Goal: Task Accomplishment & Management: Manage account settings

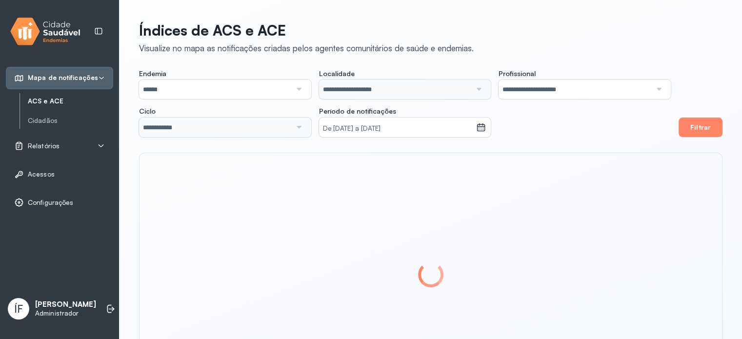
click at [77, 144] on div "Relatórios" at bounding box center [59, 146] width 91 height 10
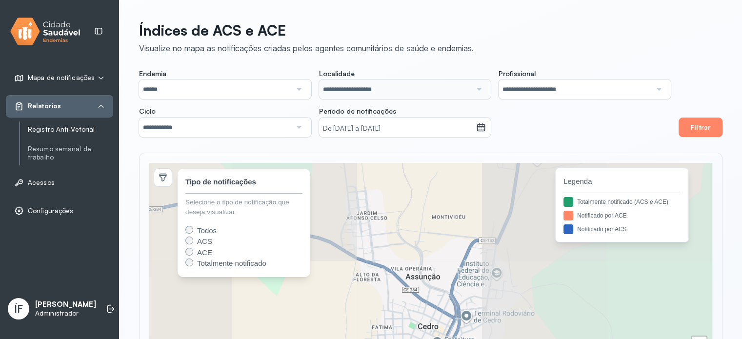
click at [70, 130] on link "Registro Anti-Vetorial" at bounding box center [70, 129] width 85 height 8
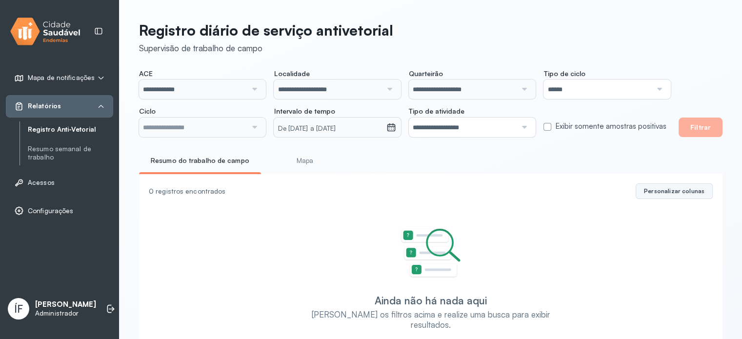
click at [675, 192] on span "Personalizar colunas" at bounding box center [674, 191] width 60 height 8
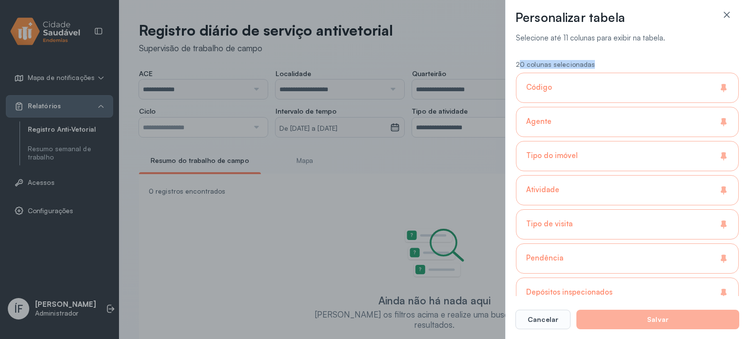
drag, startPoint x: 519, startPoint y: 66, endPoint x: 642, endPoint y: 50, distance: 124.5
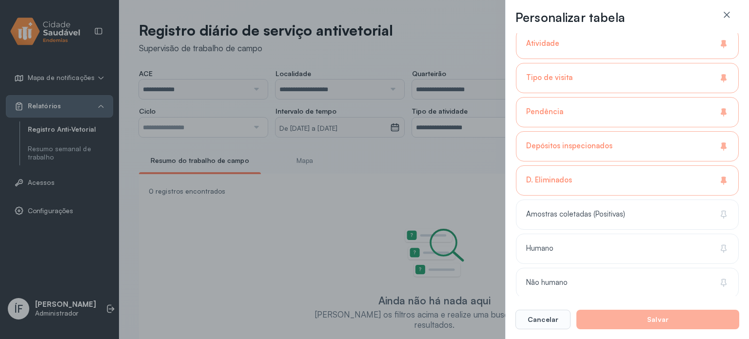
click at [633, 167] on div "D. Eliminados" at bounding box center [627, 180] width 223 height 30
click at [647, 146] on div "Depósitos inspecionados" at bounding box center [627, 146] width 223 height 30
click at [656, 107] on div "Pendência" at bounding box center [627, 112] width 223 height 30
click at [665, 65] on div "Tipo de visita" at bounding box center [627, 78] width 223 height 30
click at [684, 35] on div "Atividade" at bounding box center [627, 44] width 223 height 30
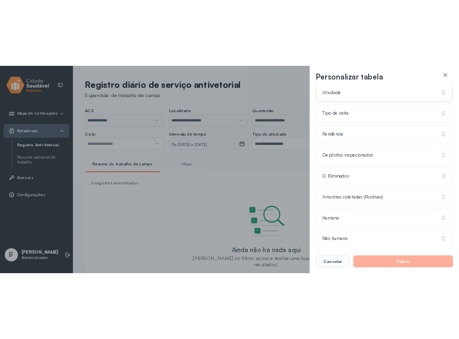
scroll to position [0, 0]
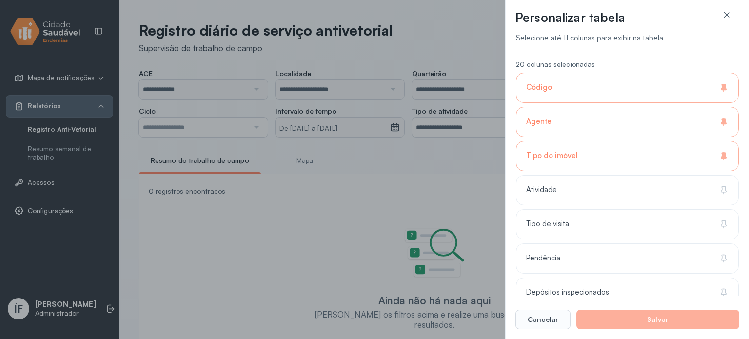
drag, startPoint x: 671, startPoint y: 163, endPoint x: 673, endPoint y: 152, distance: 10.8
click at [671, 161] on div "Tipo do imóvel" at bounding box center [627, 156] width 223 height 30
drag, startPoint x: 679, startPoint y: 122, endPoint x: 696, endPoint y: 64, distance: 60.2
click at [680, 118] on div "Agente" at bounding box center [627, 122] width 223 height 30
click at [696, 64] on div "20 colunas selecionadas" at bounding box center [627, 64] width 223 height 8
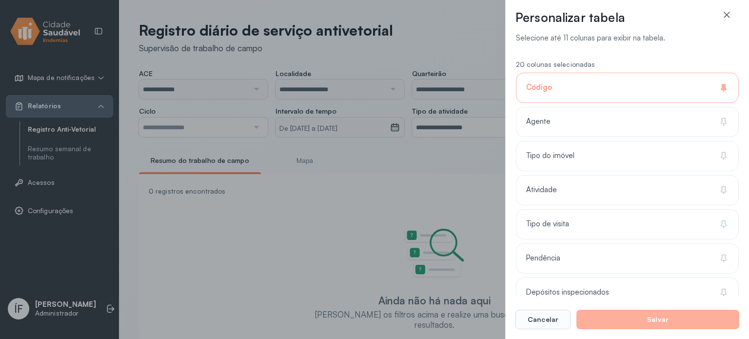
click at [676, 84] on div "Código" at bounding box center [627, 88] width 223 height 30
click at [657, 320] on button "Salvar" at bounding box center [658, 320] width 163 height 20
click at [655, 319] on button "Salvar" at bounding box center [658, 320] width 163 height 20
click at [631, 312] on div "Depósitos inspecionados" at bounding box center [627, 327] width 223 height 30
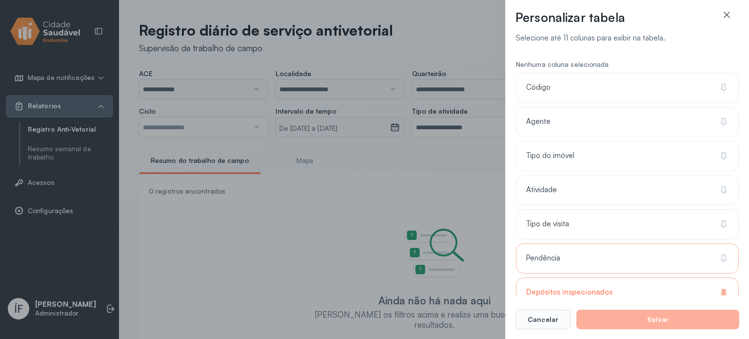
click at [638, 278] on div "Pendência" at bounding box center [627, 293] width 223 height 30
click at [643, 175] on div "Tipo do imóvel" at bounding box center [627, 190] width 223 height 30
drag, startPoint x: 616, startPoint y: 187, endPoint x: 605, endPoint y: 206, distance: 22.0
click at [616, 209] on div "Atividade" at bounding box center [627, 224] width 223 height 30
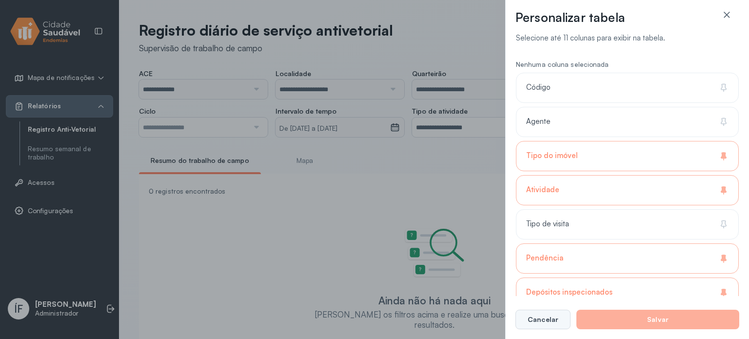
click at [534, 319] on button "Cancelar" at bounding box center [543, 320] width 55 height 20
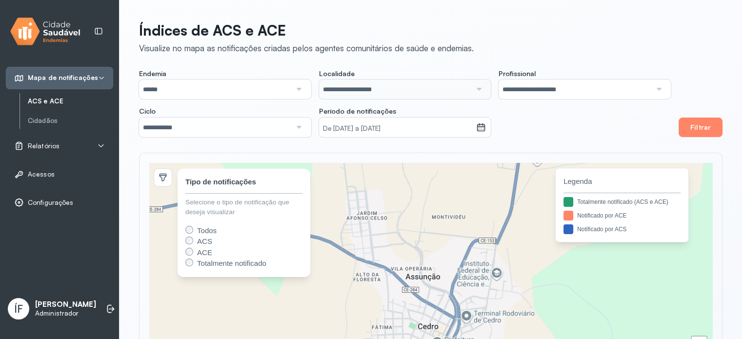
drag, startPoint x: 81, startPoint y: 315, endPoint x: 88, endPoint y: 313, distance: 7.3
click at [82, 315] on div "ÍF Ítalo Ferreira Administrador Trocar de município" at bounding box center [59, 308] width 107 height 29
click at [109, 309] on icon at bounding box center [112, 309] width 6 height 4
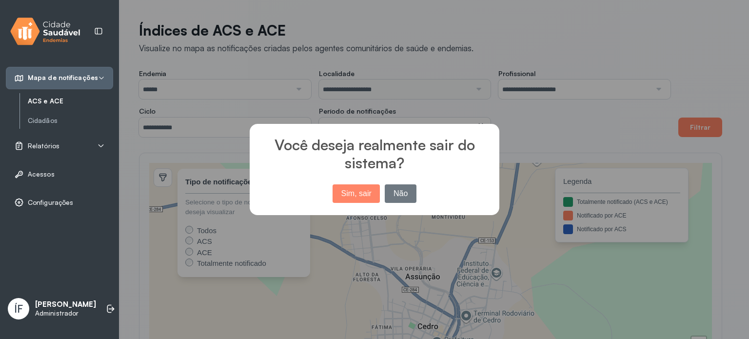
drag, startPoint x: 408, startPoint y: 189, endPoint x: 195, endPoint y: 255, distance: 222.8
click at [408, 189] on button "Não" at bounding box center [401, 193] width 32 height 19
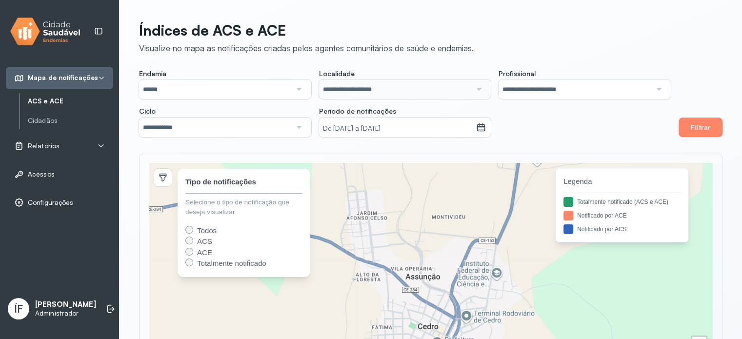
click at [52, 308] on p "[PERSON_NAME]" at bounding box center [65, 304] width 61 height 9
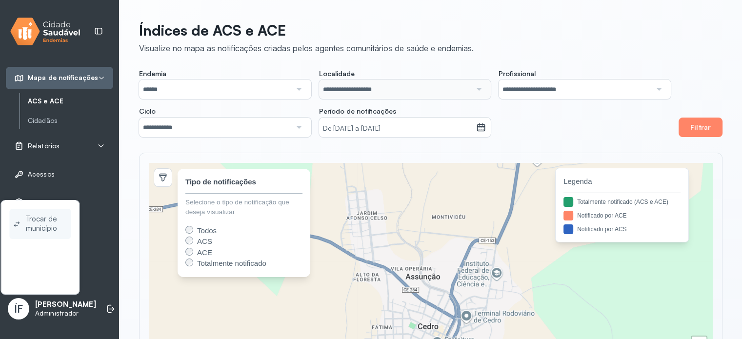
click at [57, 224] on span "Trocar de município" at bounding box center [46, 224] width 41 height 22
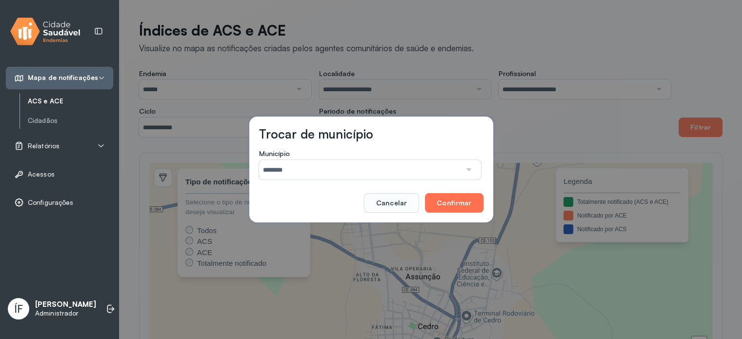
click at [445, 203] on button "Confirmar" at bounding box center [454, 203] width 58 height 20
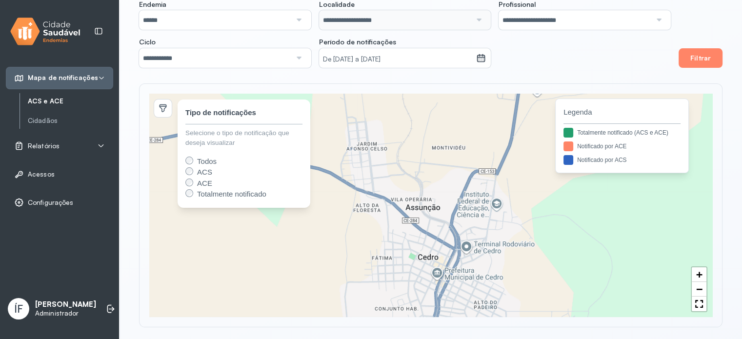
scroll to position [73, 0]
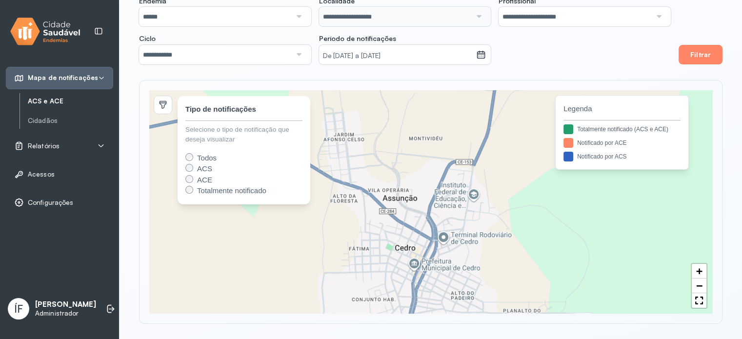
click at [52, 141] on div "Relatórios" at bounding box center [36, 146] width 45 height 10
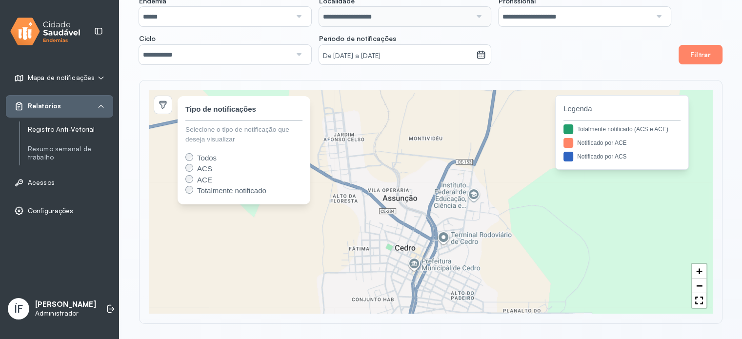
click at [69, 125] on link "Registro Anti-Vetorial" at bounding box center [70, 129] width 85 height 8
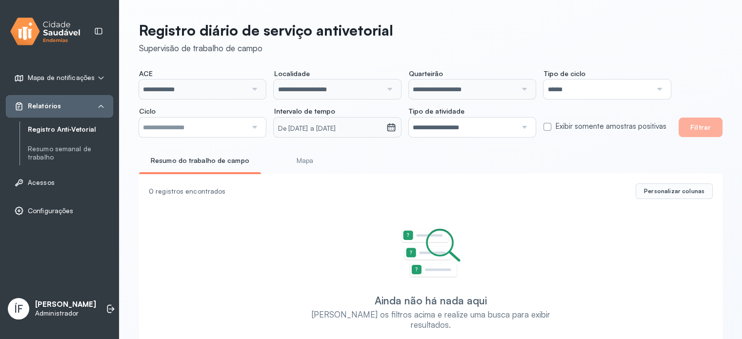
click at [258, 92] on div at bounding box center [253, 90] width 13 height 20
click at [100, 304] on li at bounding box center [110, 308] width 21 height 21
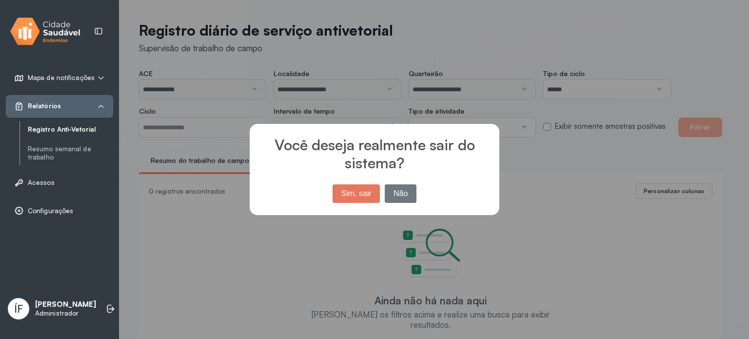
click at [365, 193] on button "Sim, sair" at bounding box center [356, 193] width 47 height 19
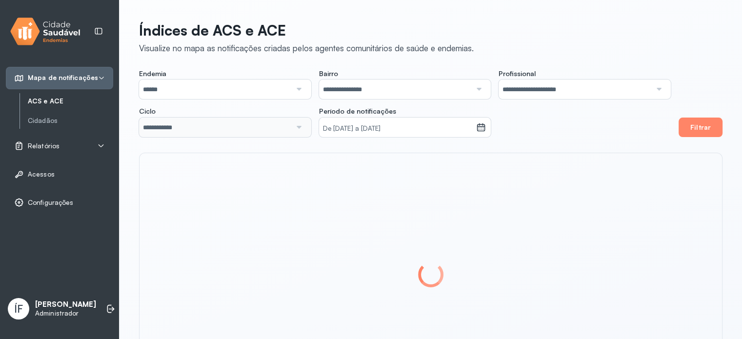
click at [59, 142] on div "Relatórios" at bounding box center [59, 146] width 91 height 10
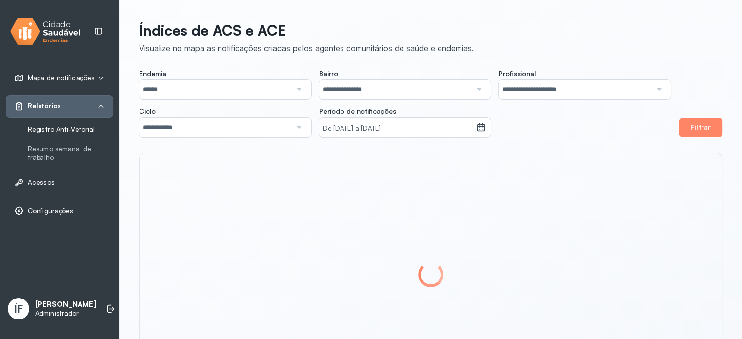
click at [82, 126] on link "Registro Anti-Vetorial" at bounding box center [70, 129] width 85 height 8
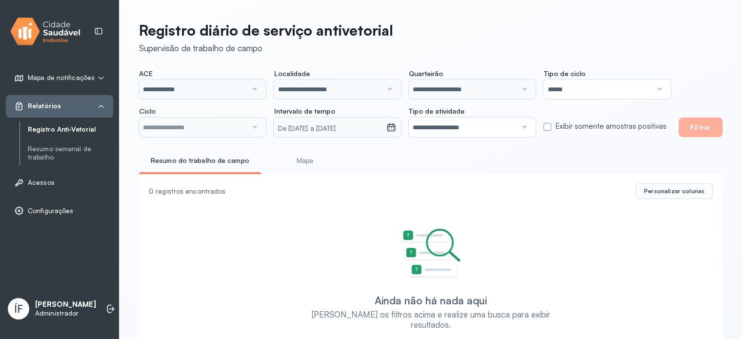
type input "**********"
click at [49, 316] on p "Administrador" at bounding box center [65, 313] width 61 height 8
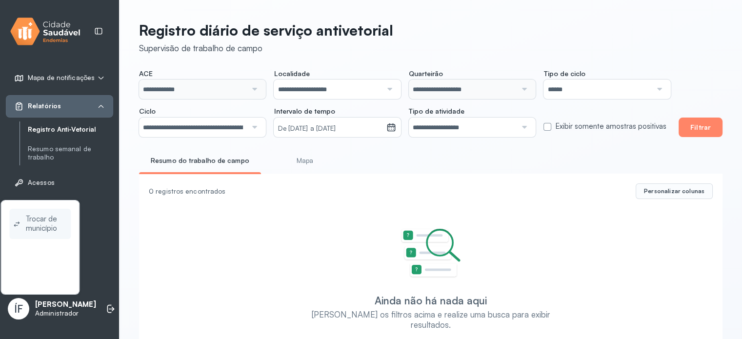
click at [53, 220] on span "Trocar de município" at bounding box center [46, 224] width 41 height 22
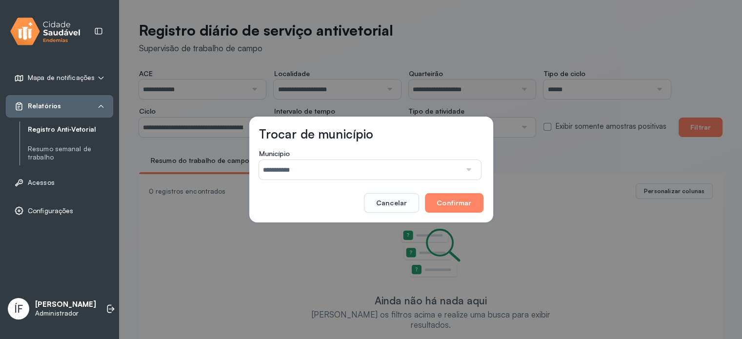
click at [392, 162] on input "**********" at bounding box center [360, 170] width 202 height 20
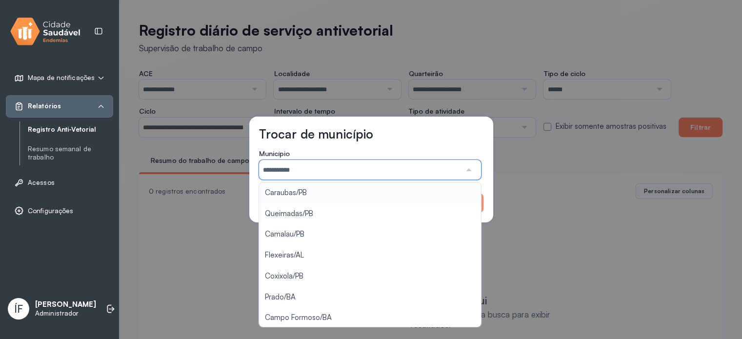
drag, startPoint x: 529, startPoint y: 126, endPoint x: 485, endPoint y: 158, distance: 54.2
click at [529, 126] on div "**********" at bounding box center [371, 169] width 742 height 339
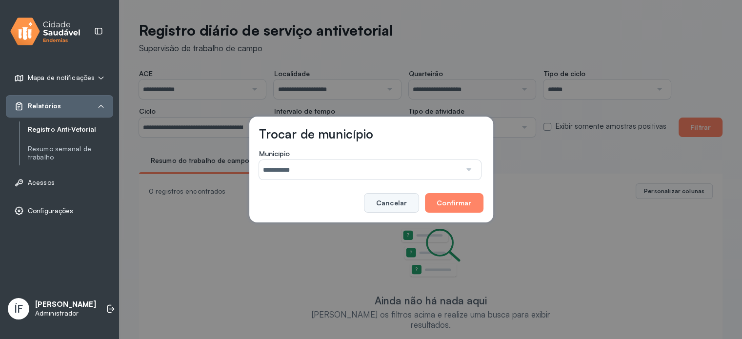
click at [396, 206] on button "Cancelar" at bounding box center [391, 203] width 55 height 20
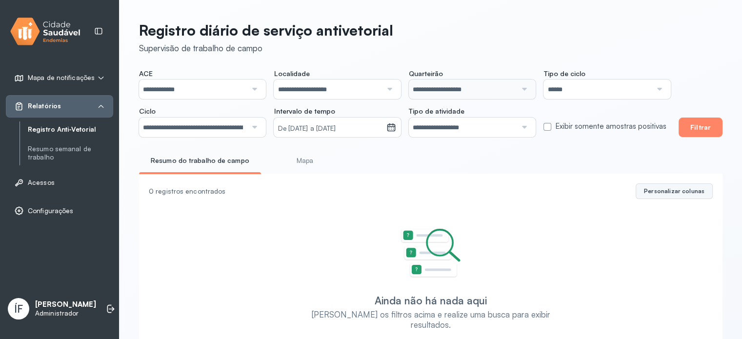
click at [685, 189] on span "Personalizar colunas" at bounding box center [674, 191] width 60 height 8
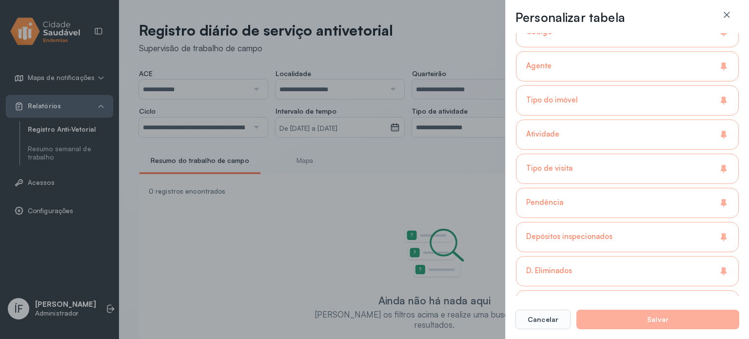
scroll to position [195, 0]
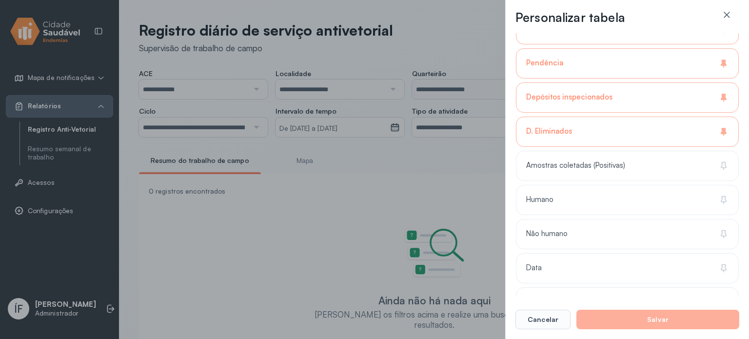
click at [652, 113] on div "20 colunas selecionadas Código Agente Tipo do imóvel Atividade Tipo de visita P…" at bounding box center [627, 210] width 223 height 701
click at [653, 117] on div "Depósitos inspecionados" at bounding box center [627, 132] width 223 height 30
drag, startPoint x: 659, startPoint y: 59, endPoint x: 655, endPoint y: 82, distance: 24.1
click at [659, 58] on div "Pendência" at bounding box center [627, 63] width 223 height 30
click at [626, 132] on div "D. Eliminados" at bounding box center [627, 132] width 223 height 30
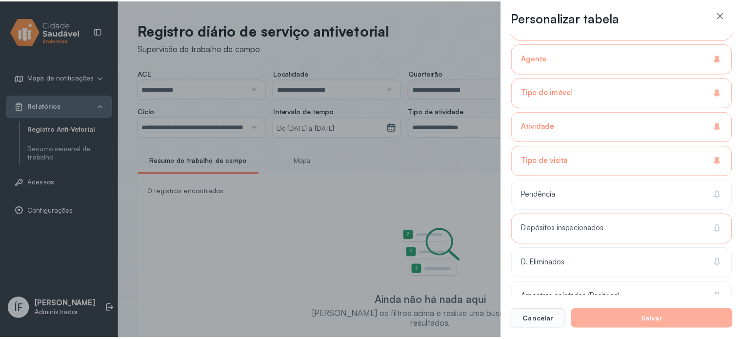
scroll to position [49, 0]
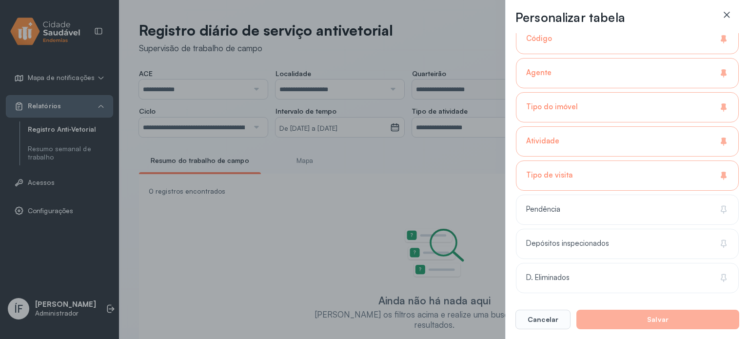
click at [730, 12] on icon at bounding box center [727, 15] width 10 height 10
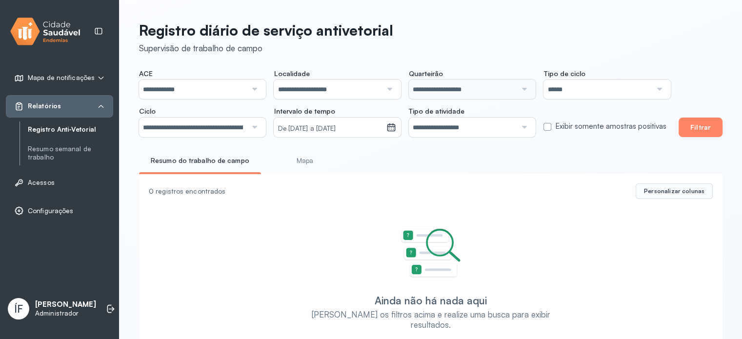
click at [54, 303] on p "[PERSON_NAME]" at bounding box center [65, 304] width 61 height 9
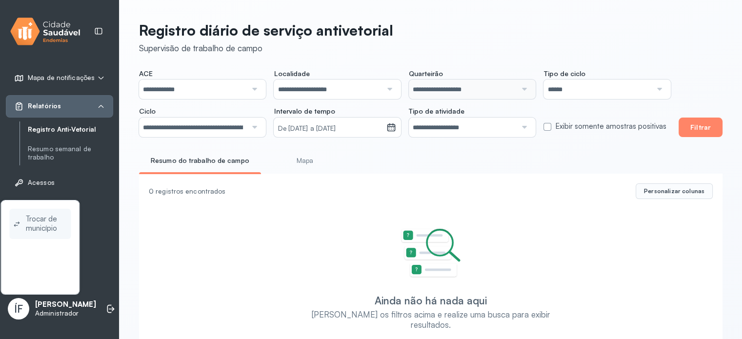
click at [47, 220] on span "Trocar de município" at bounding box center [46, 224] width 41 height 22
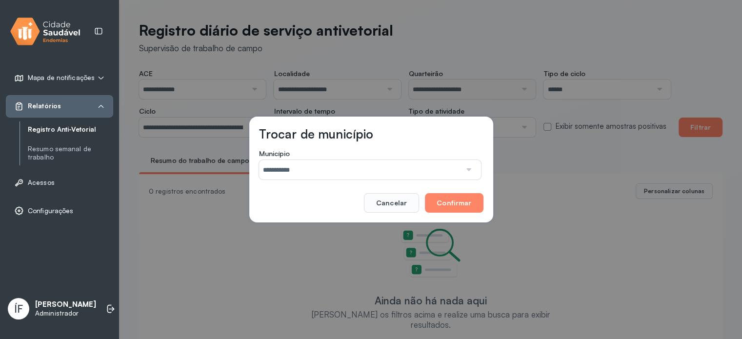
click at [327, 170] on input "**********" at bounding box center [360, 170] width 202 height 20
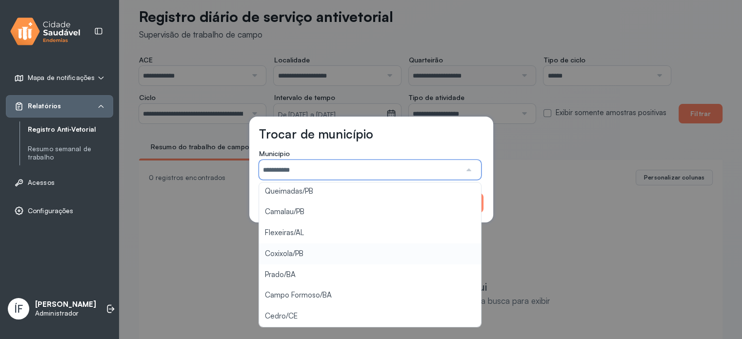
scroll to position [35, 0]
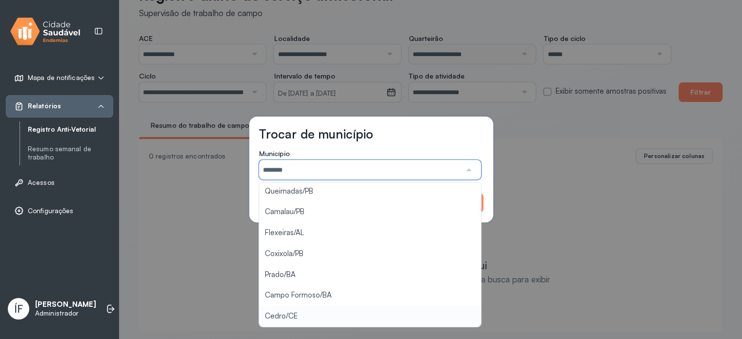
click at [308, 318] on div "Trocar de município Município ******** Caraubas/PB Queimadas/PB Camalau/PB Flex…" at bounding box center [371, 169] width 742 height 339
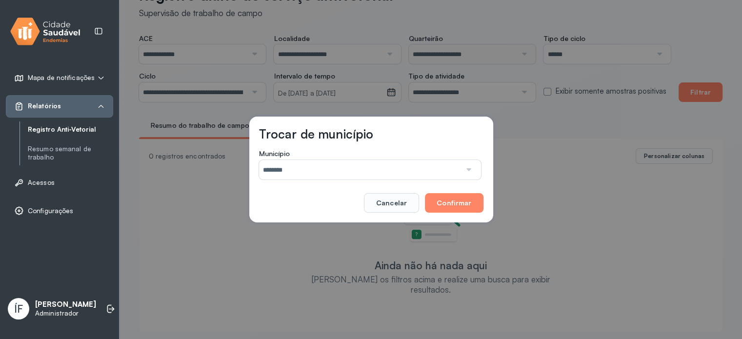
click at [502, 206] on div "Trocar de município Município ******** Caraubas/PB Queimadas/PB Camalau/PB Flex…" at bounding box center [371, 169] width 742 height 339
click at [448, 203] on button "Confirmar" at bounding box center [454, 203] width 58 height 20
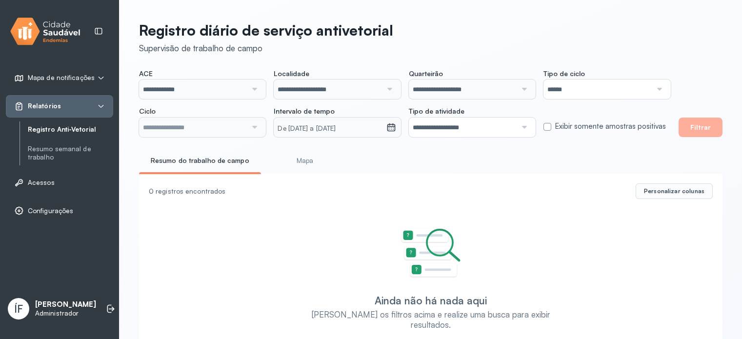
scroll to position [35, 0]
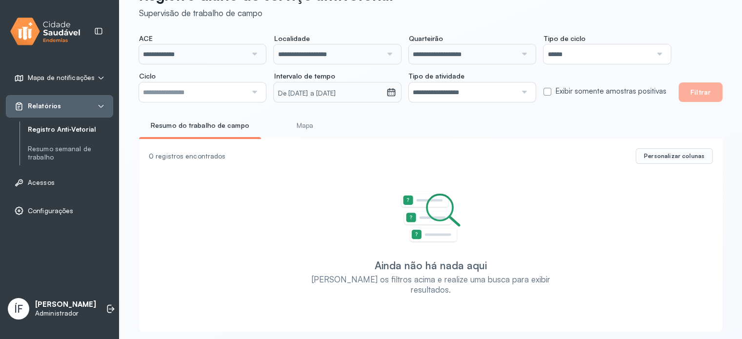
click at [71, 80] on span "Mapa de notificações" at bounding box center [61, 78] width 67 height 8
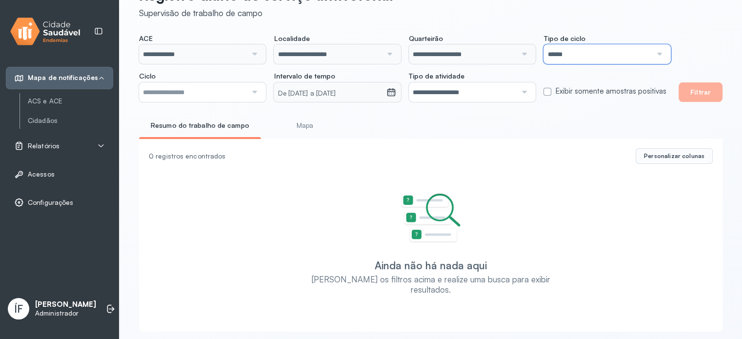
click at [588, 54] on input "******" at bounding box center [597, 54] width 108 height 20
click at [221, 91] on input "text" at bounding box center [193, 92] width 108 height 20
click at [49, 96] on link "ACS e ACE" at bounding box center [70, 101] width 85 height 12
click at [43, 99] on link "ACS e ACE" at bounding box center [70, 101] width 85 height 8
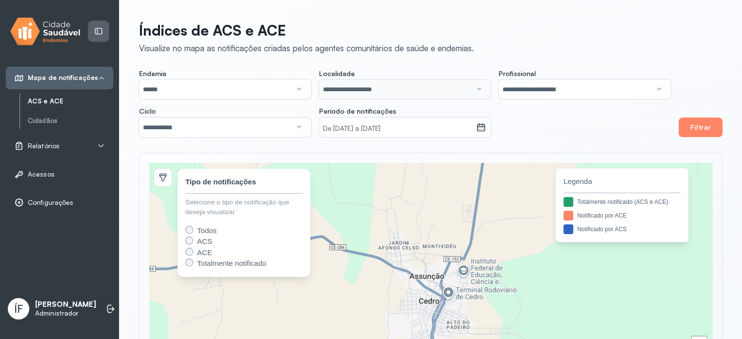
click at [104, 35] on div at bounding box center [98, 31] width 20 height 20
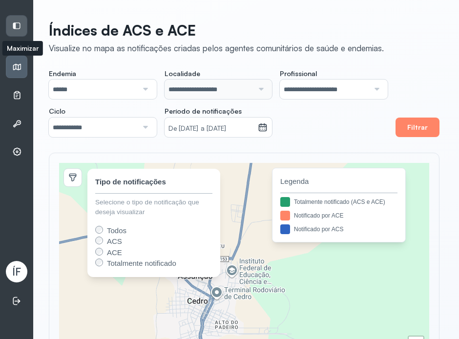
click at [17, 17] on div at bounding box center [16, 26] width 20 height 20
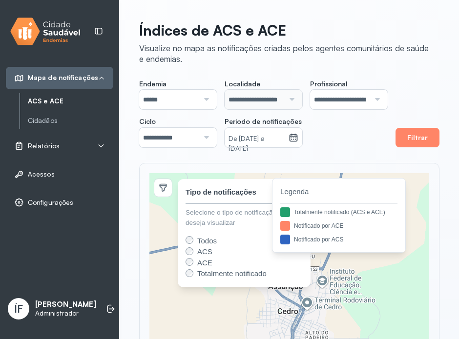
click at [66, 105] on div "ACS e ACE Cidadãos" at bounding box center [67, 111] width 94 height 36
click at [46, 143] on span "Relatórios" at bounding box center [44, 146] width 32 height 8
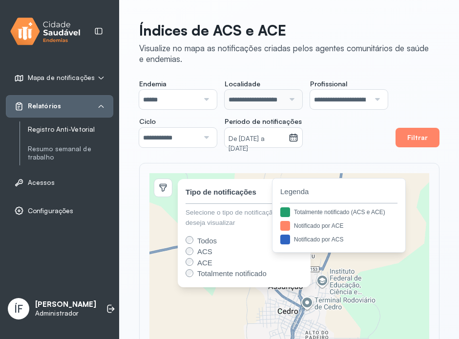
click at [66, 129] on link "Registro Anti-Vetorial" at bounding box center [70, 129] width 85 height 8
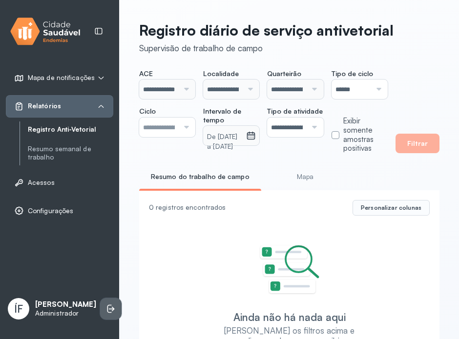
click at [101, 310] on li at bounding box center [110, 308] width 21 height 21
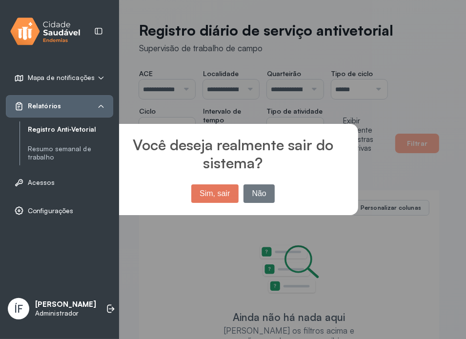
click at [219, 199] on button "Sim, sair" at bounding box center [214, 193] width 47 height 19
